Goal: Find specific page/section: Find specific page/section

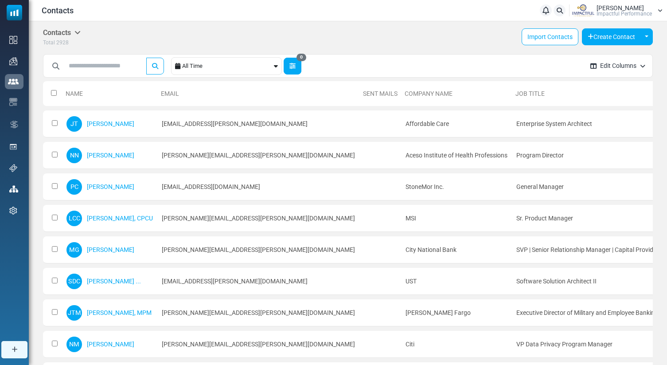
click at [294, 66] on icon "button" at bounding box center [293, 66] width 6 height 6
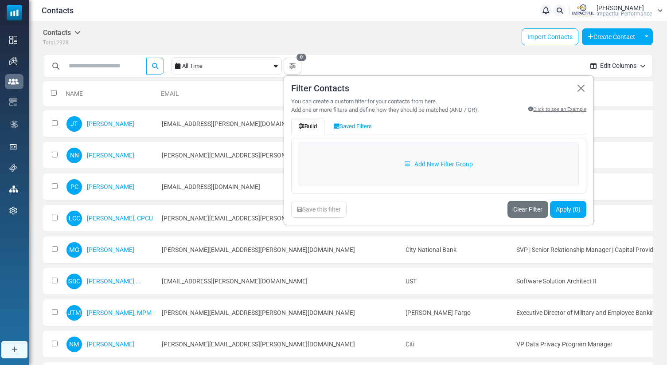
click at [278, 66] on icon at bounding box center [276, 66] width 4 height 6
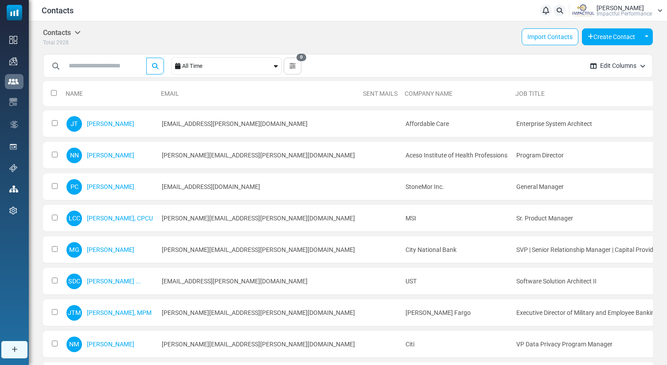
click at [278, 66] on icon at bounding box center [276, 66] width 4 height 6
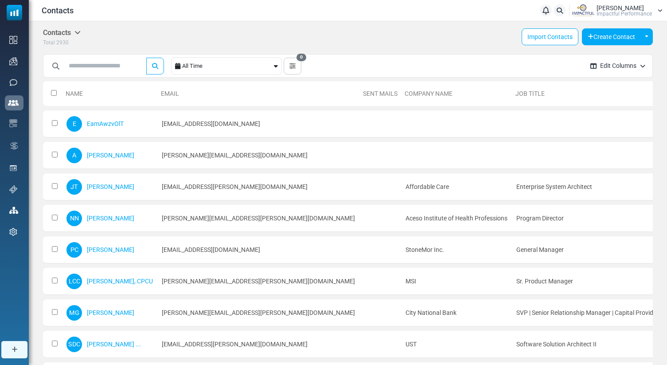
click at [276, 65] on div "All Time" at bounding box center [226, 66] width 111 height 18
click at [278, 66] on icon at bounding box center [276, 66] width 4 height 6
click at [102, 64] on input "text" at bounding box center [104, 66] width 80 height 17
click at [219, 20] on div "Contacts Notifications [PERSON_NAME] Impactful Performance Profile & Preference…" at bounding box center [348, 10] width 639 height 21
click at [643, 64] on icon "button" at bounding box center [642, 66] width 5 height 6
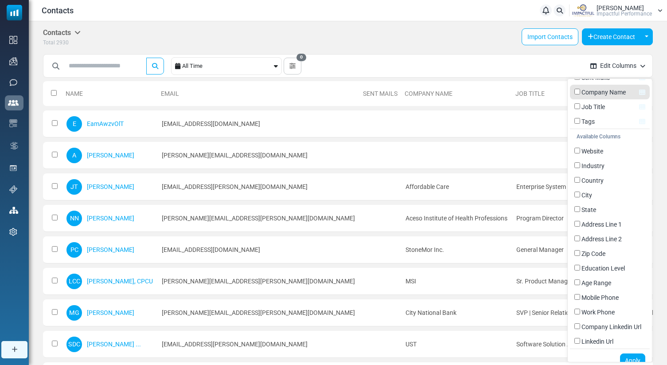
scroll to position [63, 0]
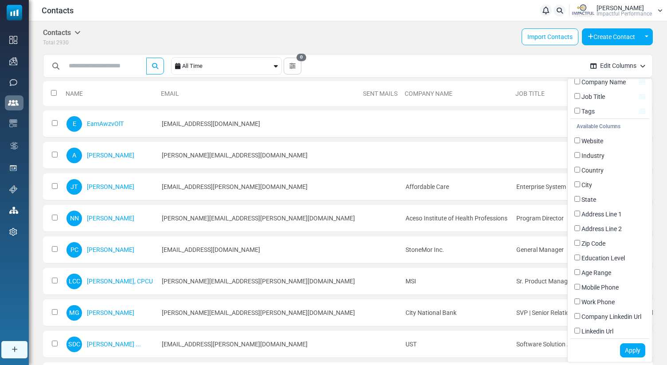
click at [416, 41] on div "Contacts Contacts Subscribers Archived Total 2930 Import Contacts Create Contac…" at bounding box center [348, 37] width 610 height 19
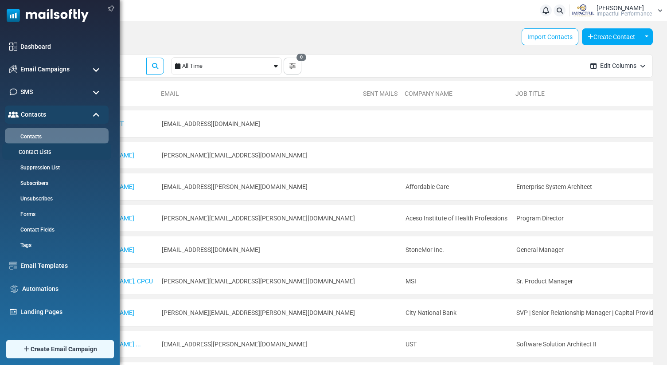
click at [39, 151] on link "Contact Lists" at bounding box center [55, 152] width 106 height 8
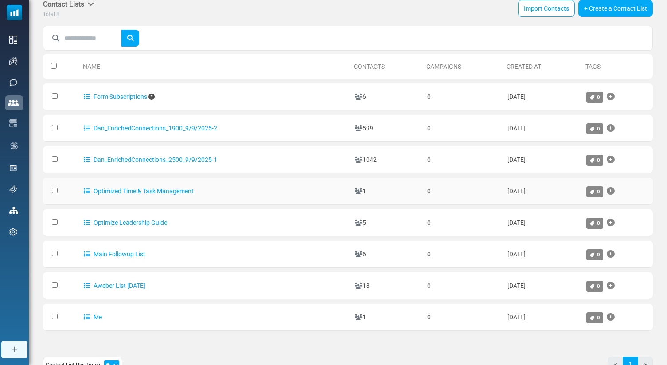
scroll to position [29, 0]
click at [148, 127] on link "Dan_EnrichedConnections_1900_9/9/2025-2" at bounding box center [150, 127] width 133 height 7
